Goal: Task Accomplishment & Management: Manage account settings

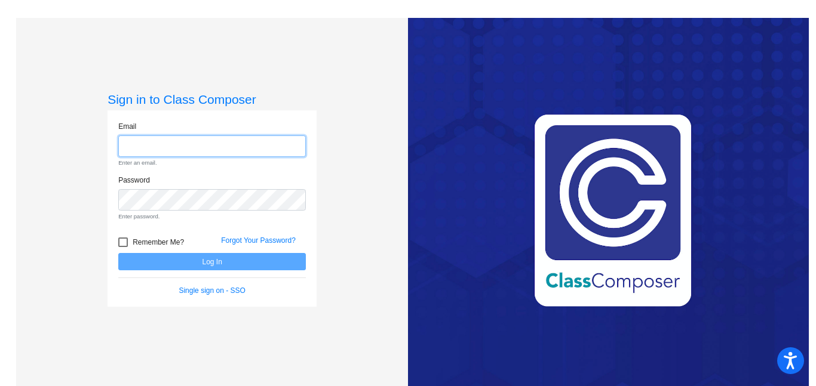
paste input "[EMAIL_ADDRESS][DOMAIN_NAME]"
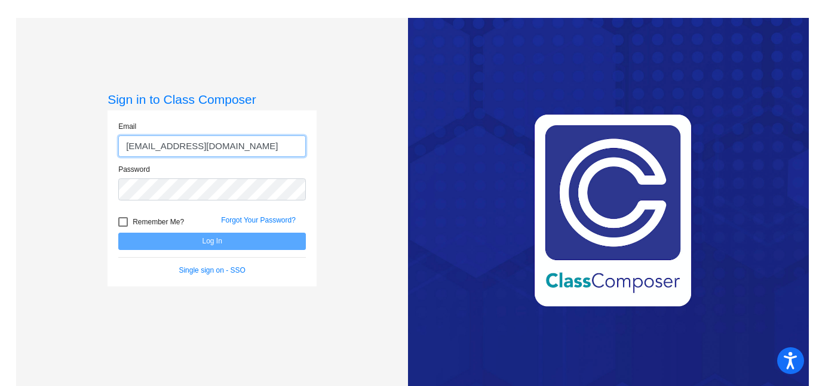
scroll to position [0, 8]
type input "fatima.chishna-gonzalez3950@g.gcpsk12.org"
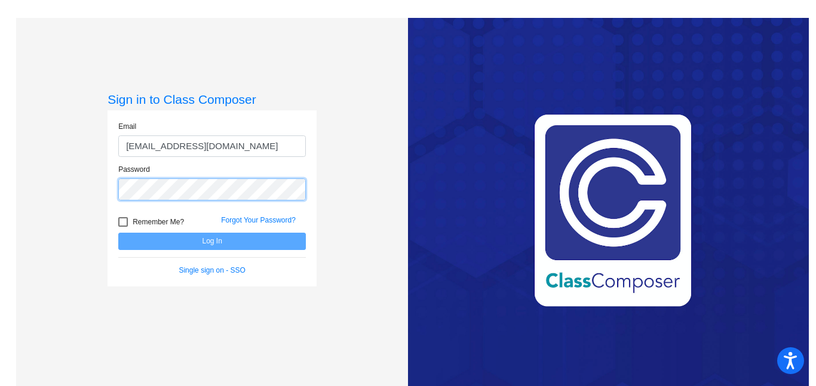
scroll to position [0, 0]
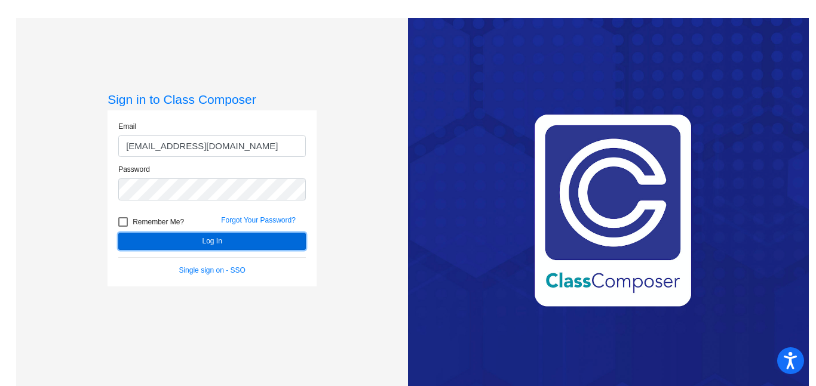
click at [161, 236] on button "Log In" at bounding box center [212, 241] width 188 height 17
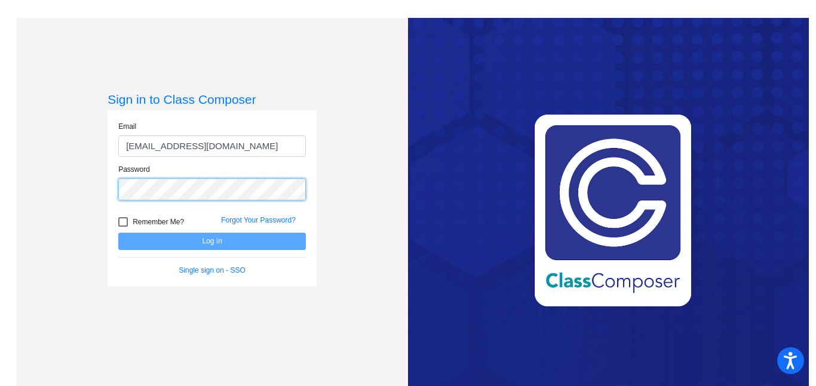
scroll to position [0, 8]
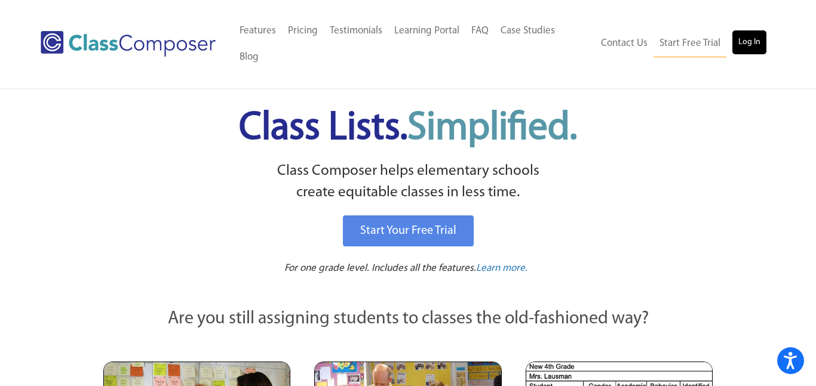
click at [739, 30] on link "Log In" at bounding box center [749, 42] width 34 height 24
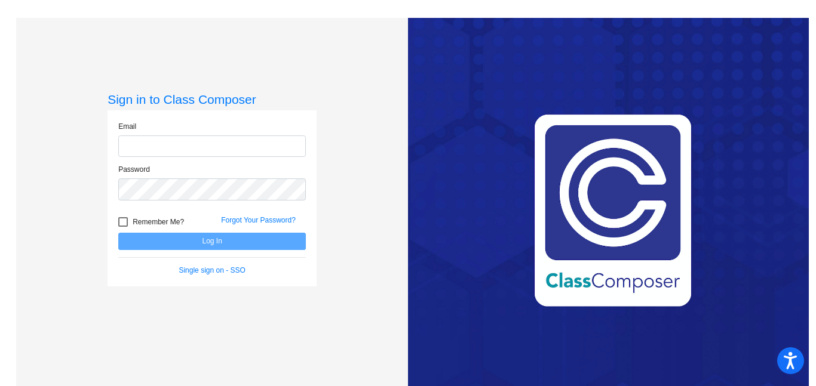
click at [254, 268] on form "Email Password Remember Me? Forgot Your Password? Log In Single sign on - SSO" at bounding box center [212, 198] width 188 height 155
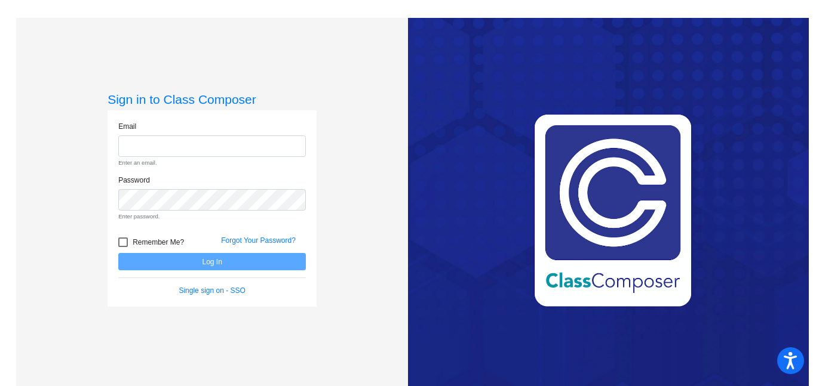
click at [254, 280] on form "Email Enter an email. Password Enter password. Remember Me? Forgot Your Passwor…" at bounding box center [212, 209] width 188 height 176
click at [247, 282] on form "Email Enter an email. Password Enter password. Remember Me? Forgot Your Passwor…" at bounding box center [212, 209] width 188 height 176
click at [203, 287] on link "Single sign on - SSO" at bounding box center [212, 291] width 66 height 8
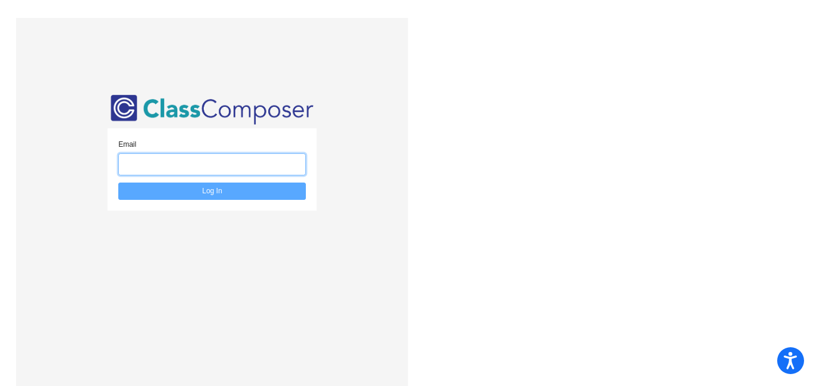
click at [173, 165] on input "email" at bounding box center [212, 164] width 188 height 22
type input "fatima.chishna-gonzalez3950@g.gcpsk12.org"
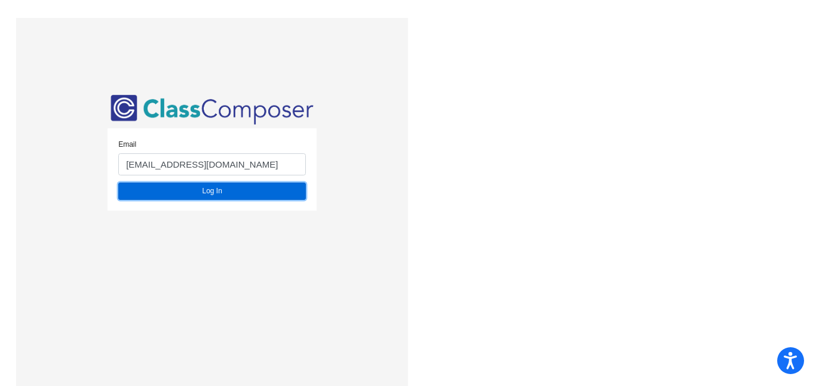
click at [198, 193] on button "Log In" at bounding box center [212, 191] width 188 height 17
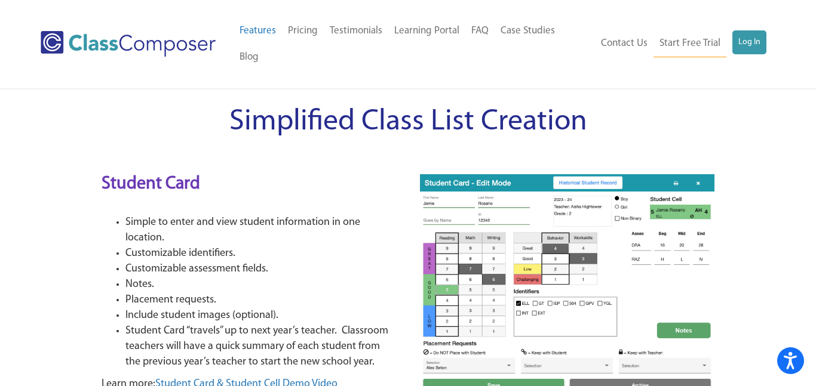
click at [342, 107] on span "Simplified Class List Creation" at bounding box center [408, 122] width 358 height 30
click at [749, 30] on link "Log In" at bounding box center [749, 42] width 34 height 24
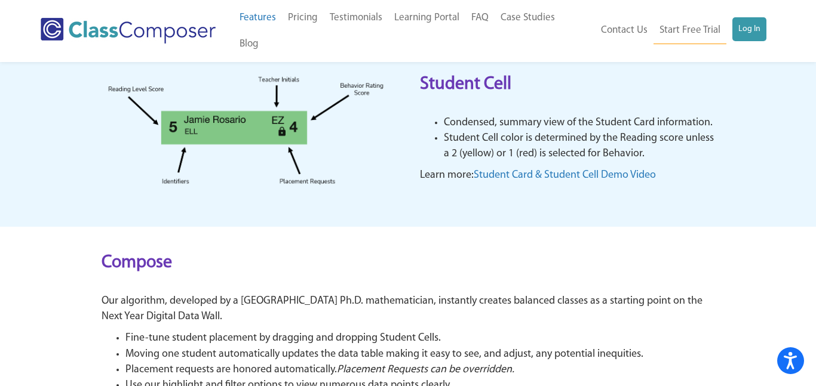
scroll to position [392, 0]
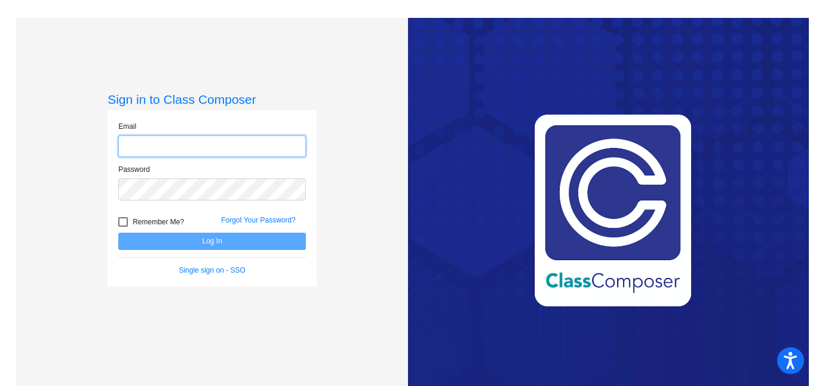
click at [156, 144] on input "email" at bounding box center [212, 147] width 188 height 22
type input "[EMAIL_ADDRESS][DOMAIN_NAME]"
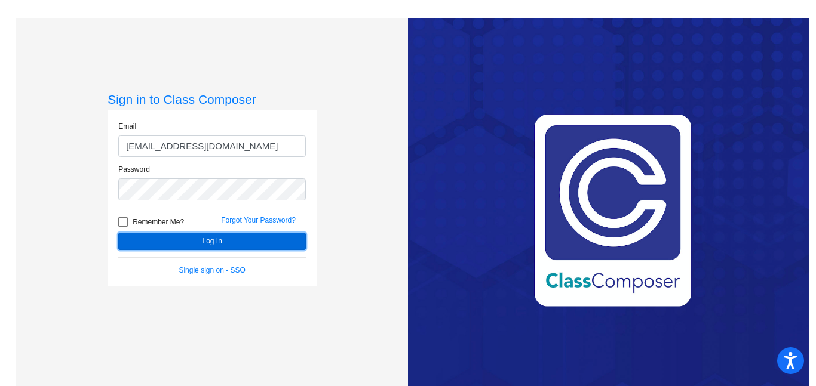
click at [205, 247] on button "Log In" at bounding box center [212, 241] width 188 height 17
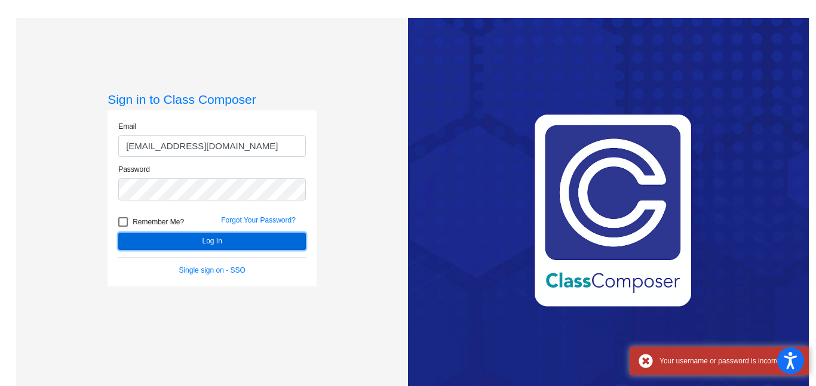
click at [205, 247] on button "Log In" at bounding box center [212, 241] width 188 height 17
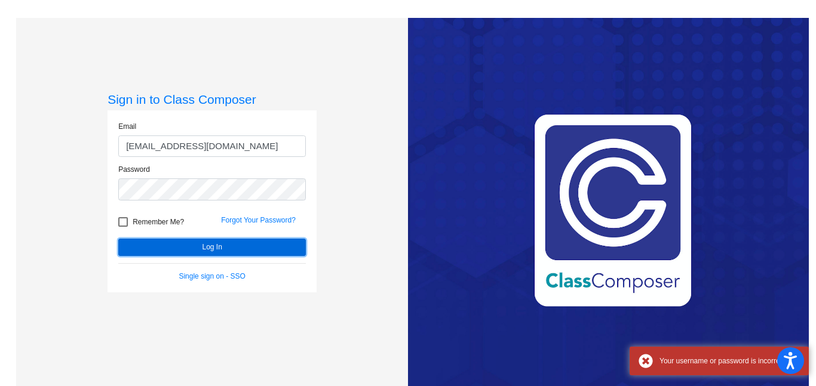
click at [205, 247] on button "Log In" at bounding box center [212, 247] width 188 height 17
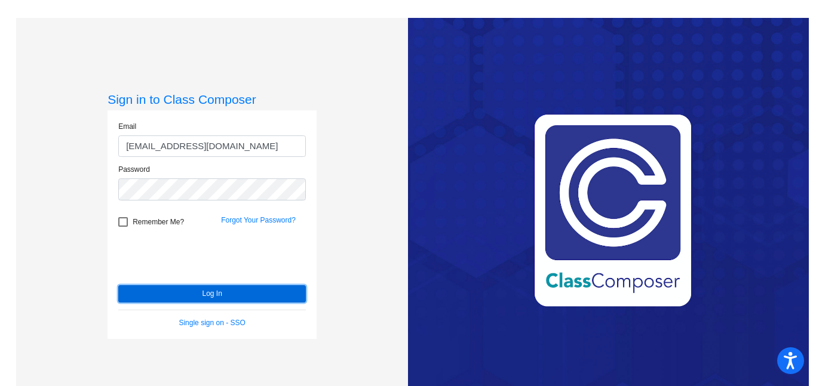
click at [201, 287] on button "Log In" at bounding box center [212, 293] width 188 height 17
